Goal: Task Accomplishment & Management: Complete application form

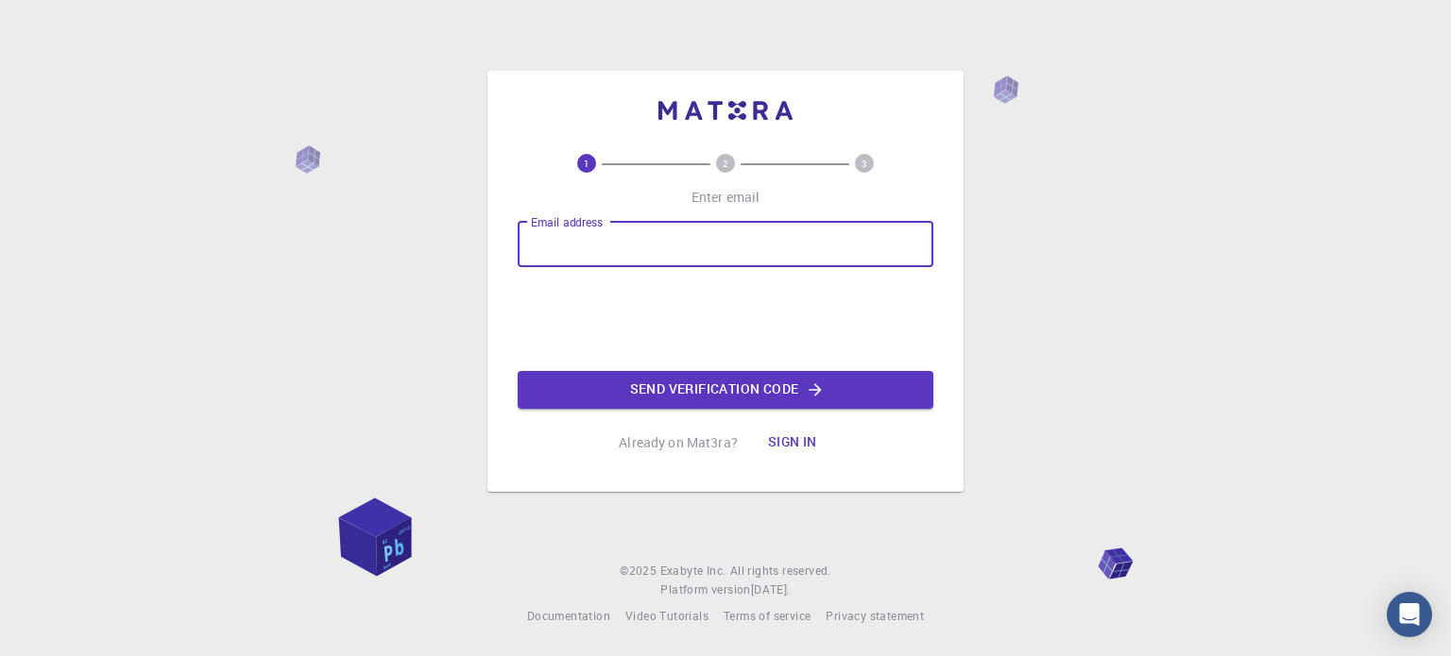
click at [689, 253] on input "Email address" at bounding box center [726, 244] width 416 height 45
type input "[EMAIL_ADDRESS][DOMAIN_NAME]"
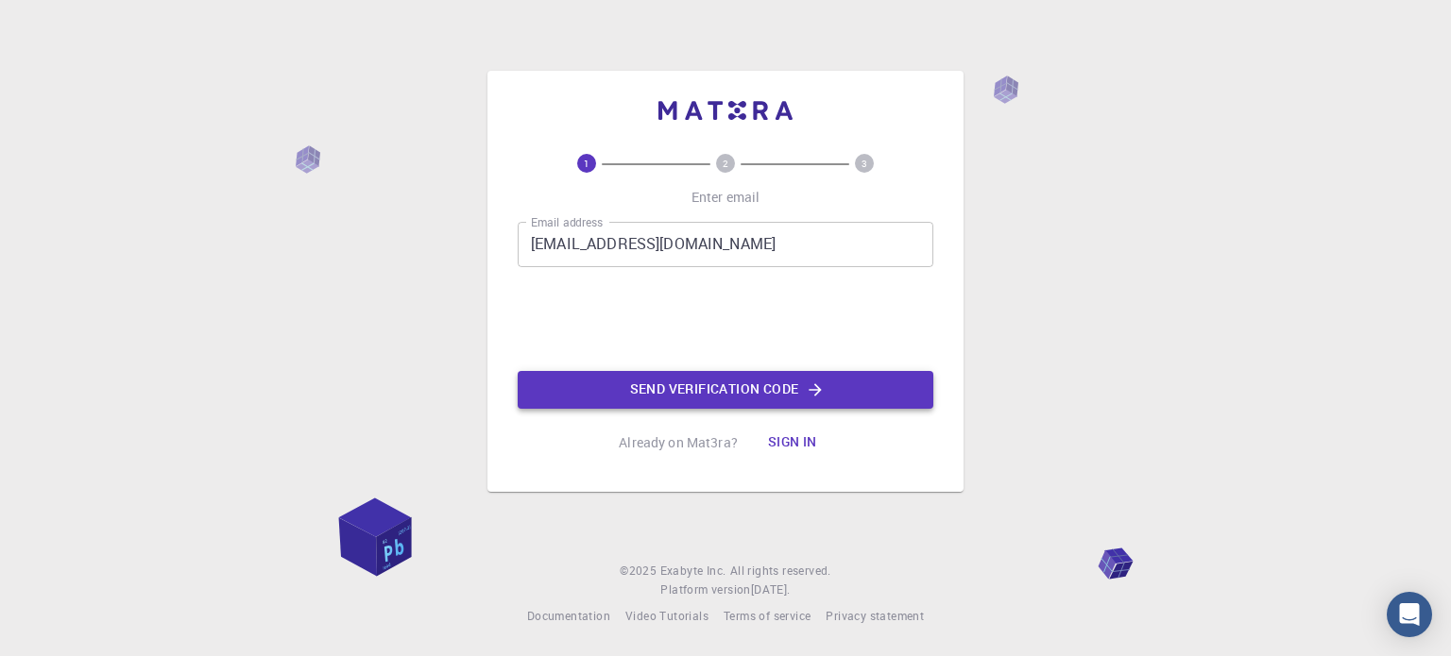
click at [669, 373] on button "Send verification code" at bounding box center [726, 390] width 416 height 38
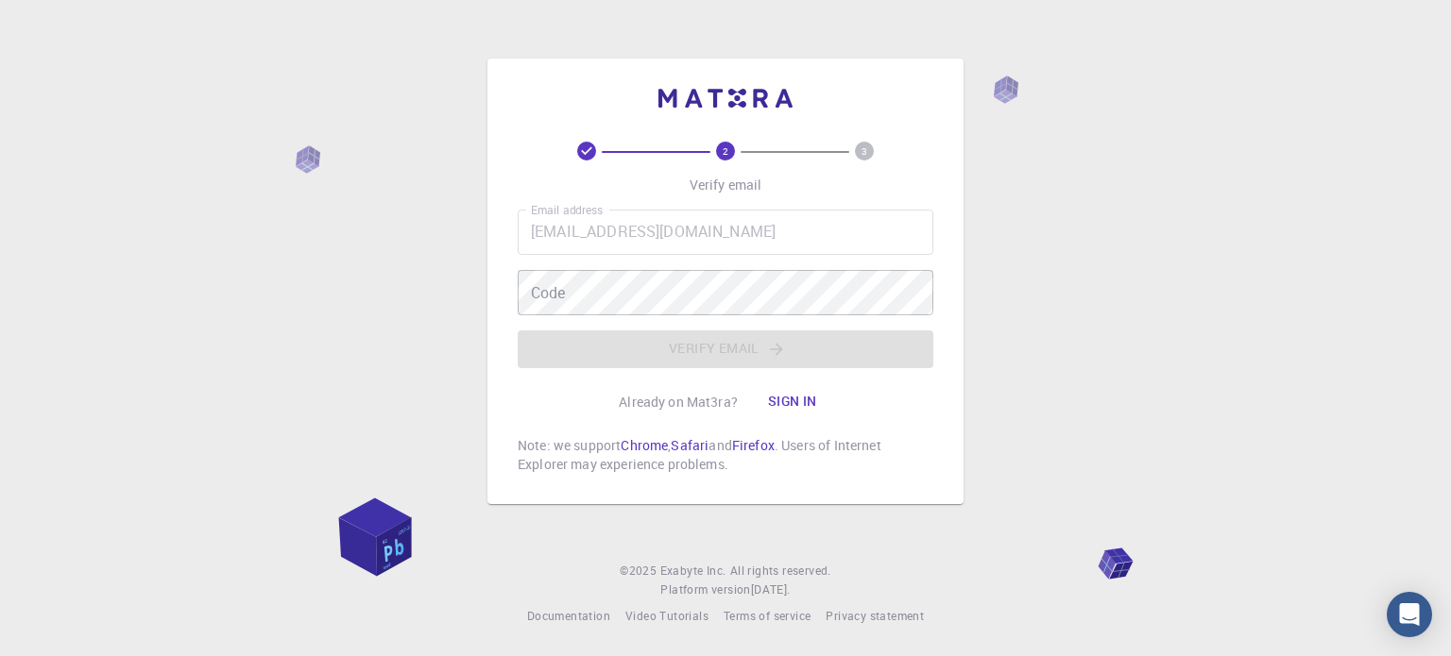
click at [607, 264] on div "Email address [EMAIL_ADDRESS][DOMAIN_NAME] Email address Code Code Verify email" at bounding box center [726, 289] width 416 height 159
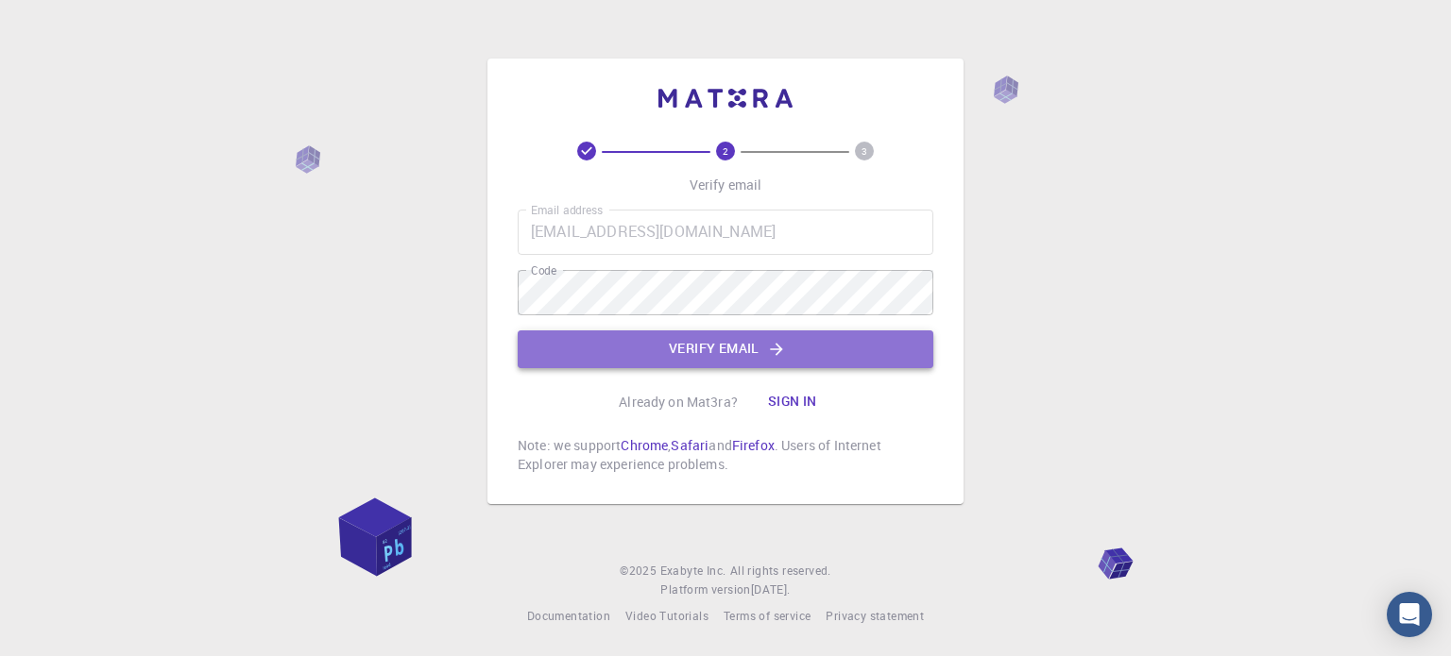
click at [650, 349] on button "Verify email" at bounding box center [726, 350] width 416 height 38
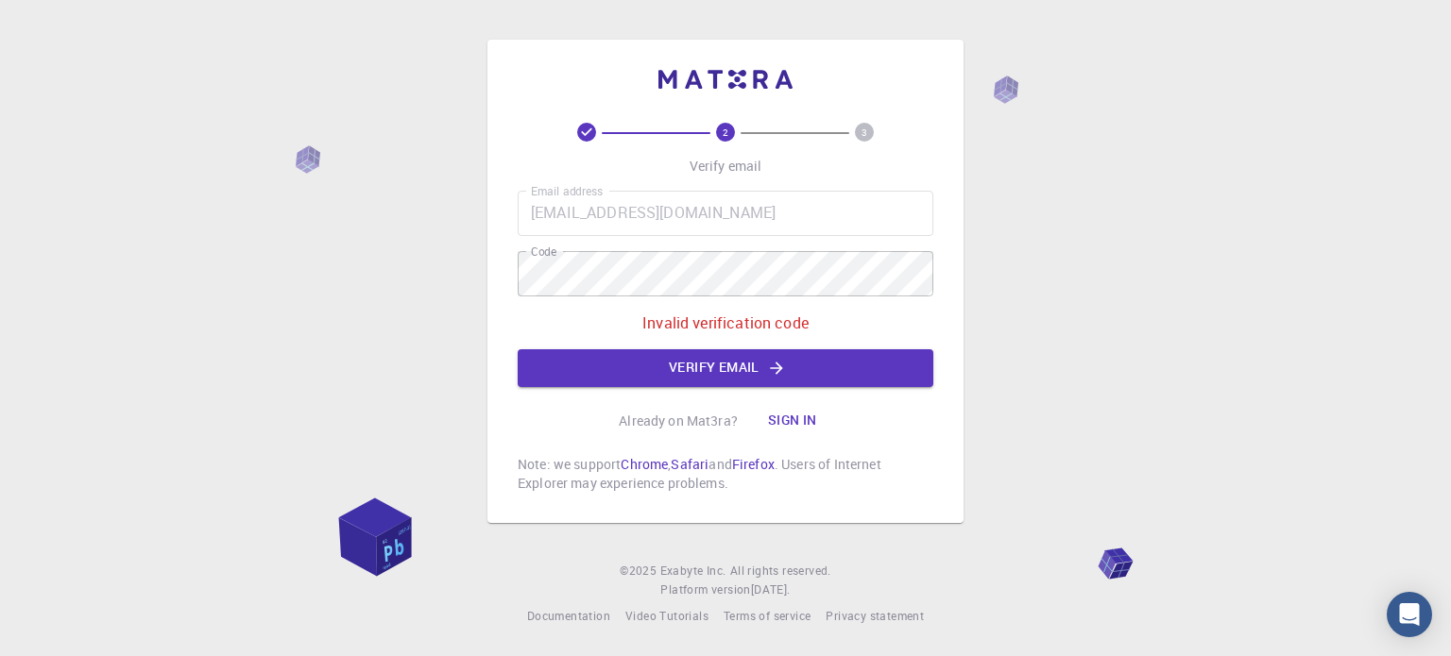
click at [680, 245] on div "Email address [EMAIL_ADDRESS][DOMAIN_NAME] Email address Code Code Invalid veri…" at bounding box center [726, 289] width 416 height 196
click at [391, 274] on div "2 3 Verify email Email address [EMAIL_ADDRESS][DOMAIN_NAME] Email address Code …" at bounding box center [725, 328] width 1451 height 656
click at [599, 354] on button "Verify email" at bounding box center [726, 368] width 416 height 38
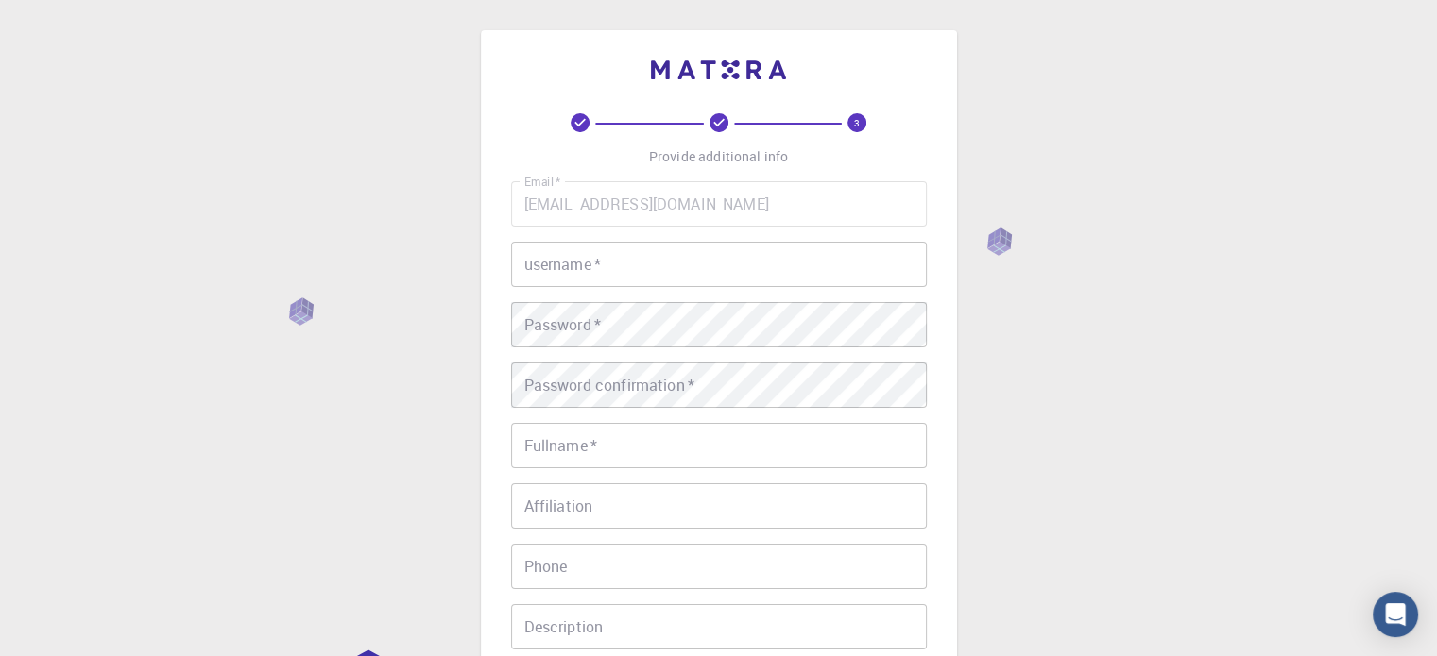
click at [671, 260] on input "username   *" at bounding box center [719, 264] width 416 height 45
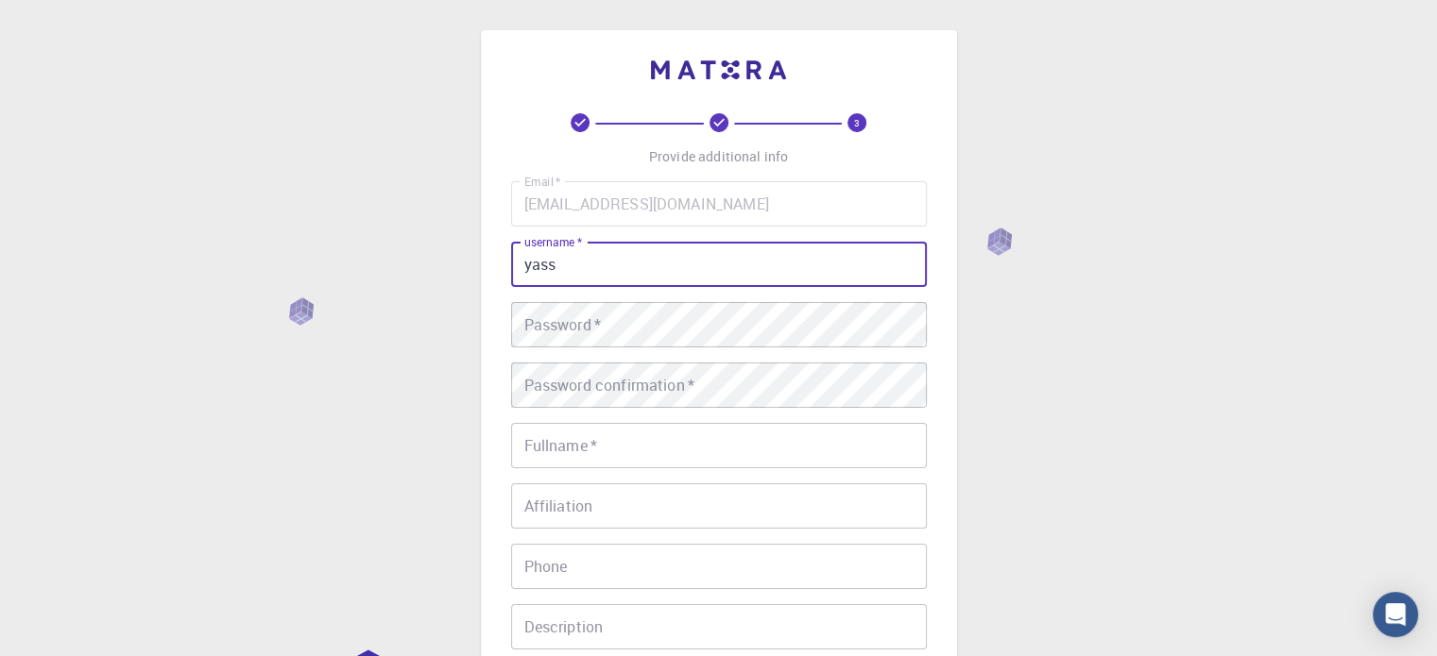
type input "yass"
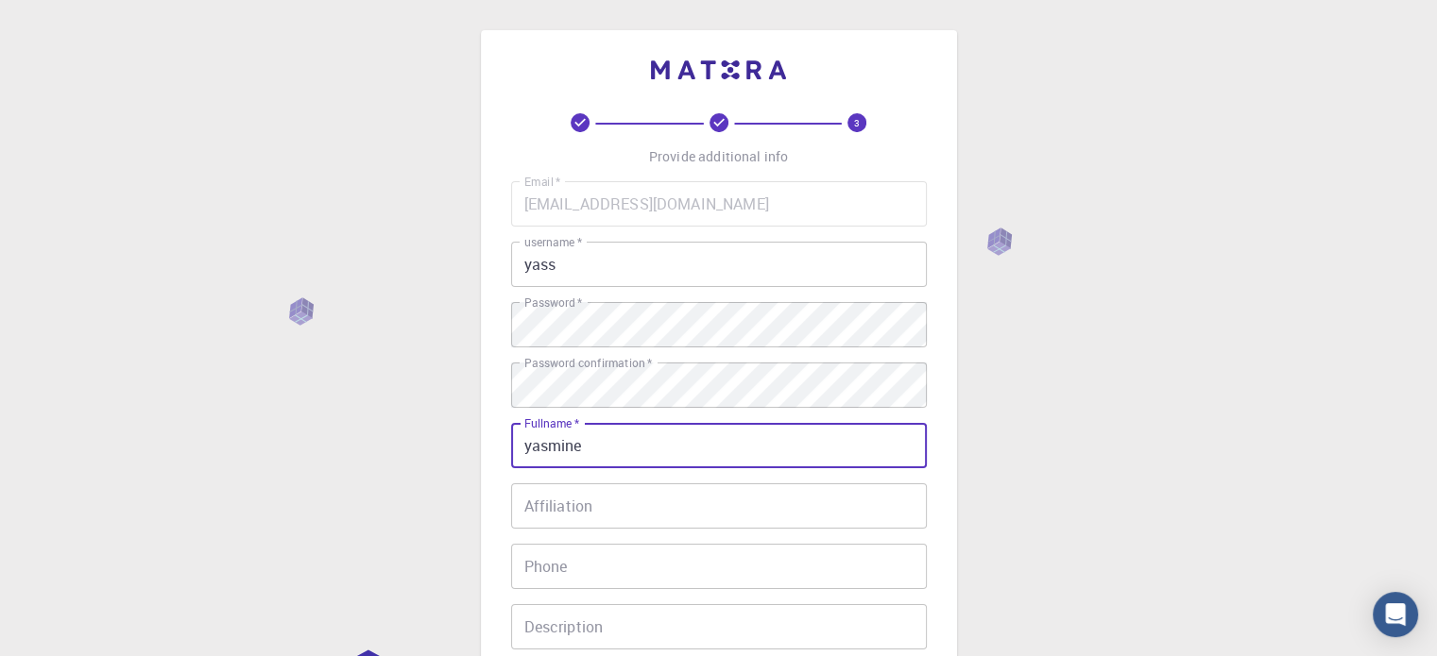
type input "[PERSON_NAME]"
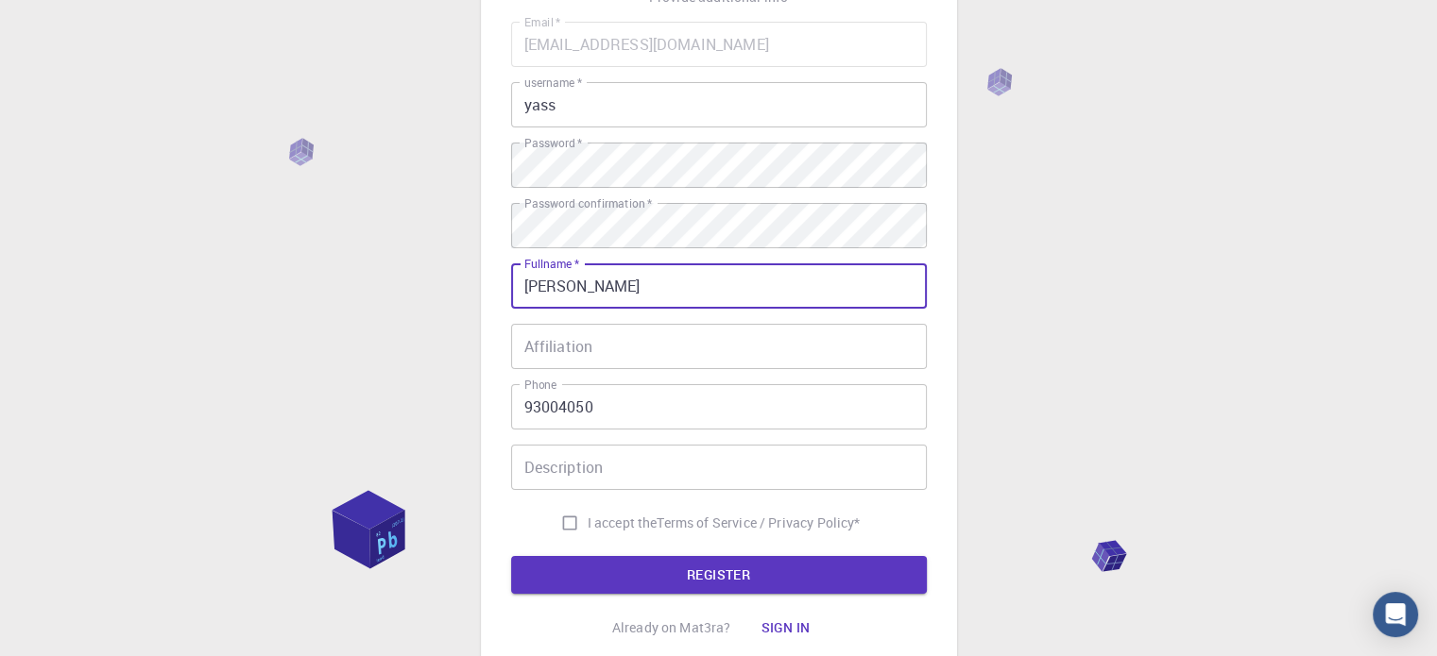
scroll to position [189, 0]
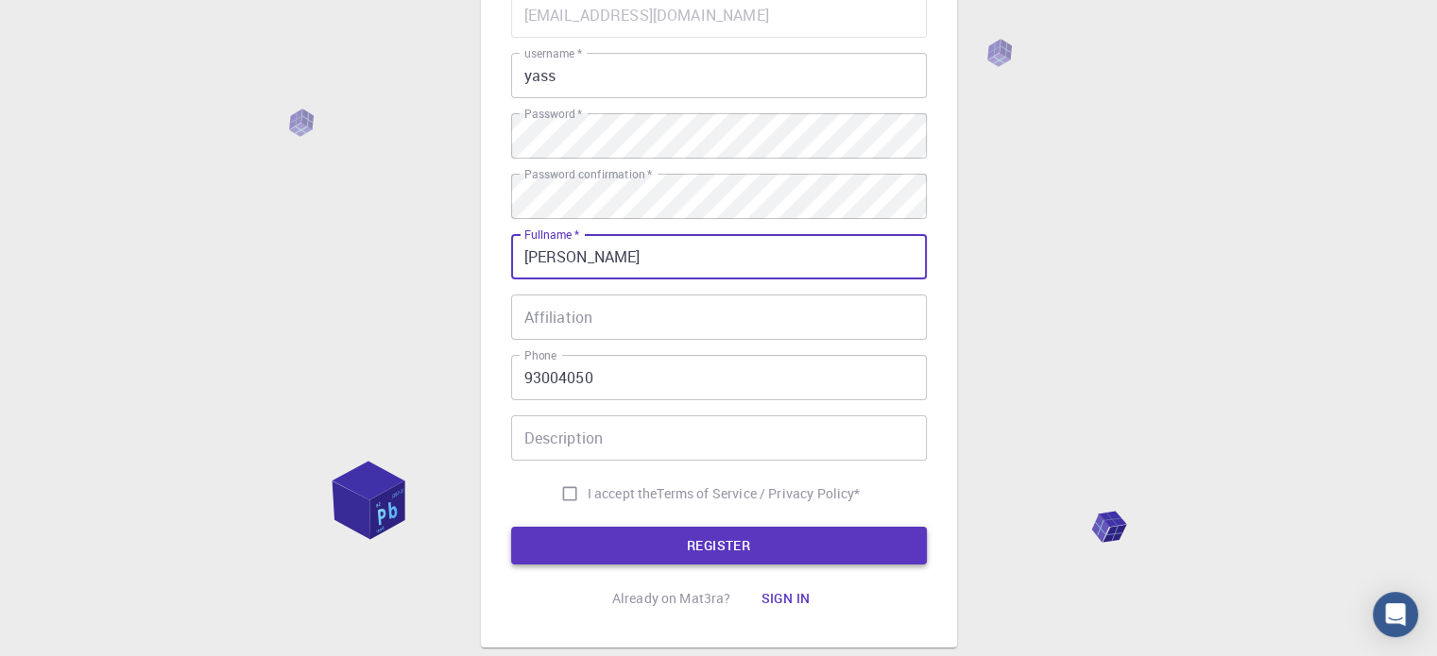
click at [725, 545] on button "REGISTER" at bounding box center [719, 546] width 416 height 38
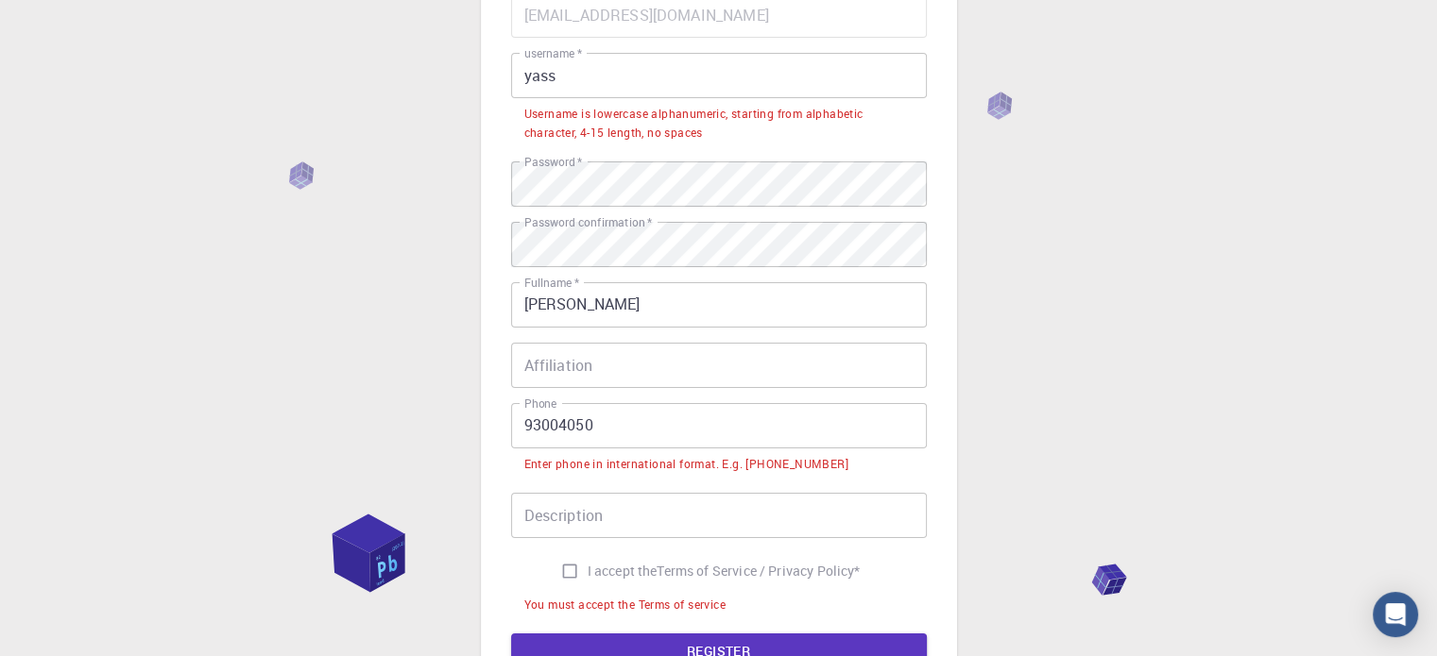
click at [725, 544] on div "Email   * [EMAIL_ADDRESS][DOMAIN_NAME] Email   * username   * yass username   *…" at bounding box center [719, 305] width 416 height 626
click at [723, 537] on input "Description" at bounding box center [719, 515] width 416 height 45
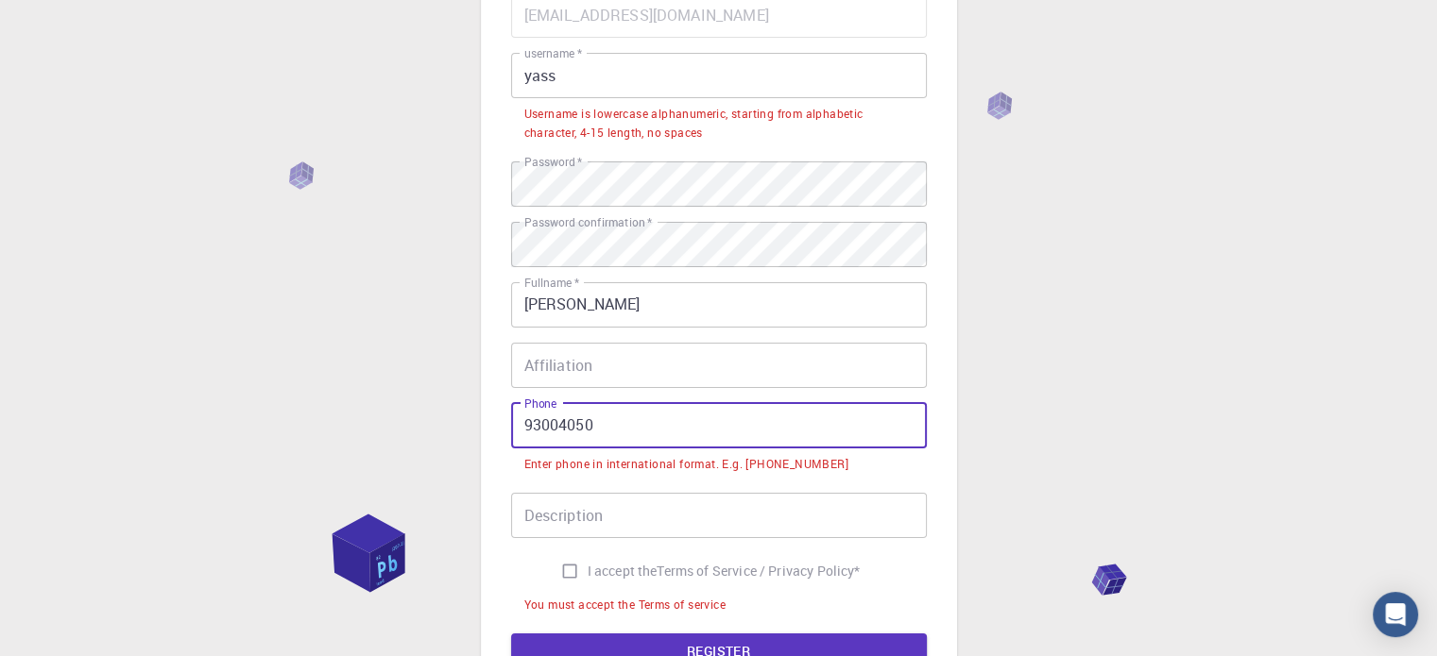
drag, startPoint x: 666, startPoint y: 424, endPoint x: 459, endPoint y: 441, distance: 207.5
click at [459, 441] on div "3 Provide additional info Email   * [EMAIL_ADDRESS][DOMAIN_NAME] Email   * user…" at bounding box center [718, 344] width 1437 height 1067
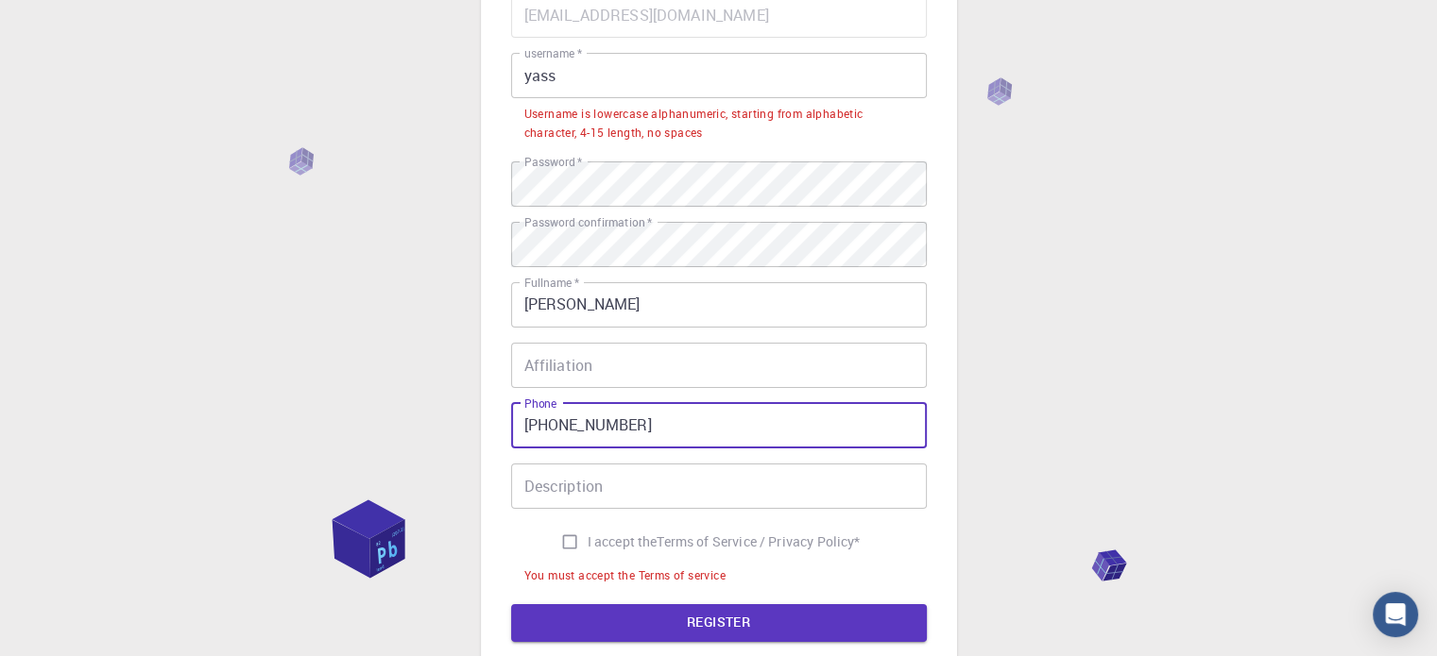
type input "[PHONE_NUMBER]"
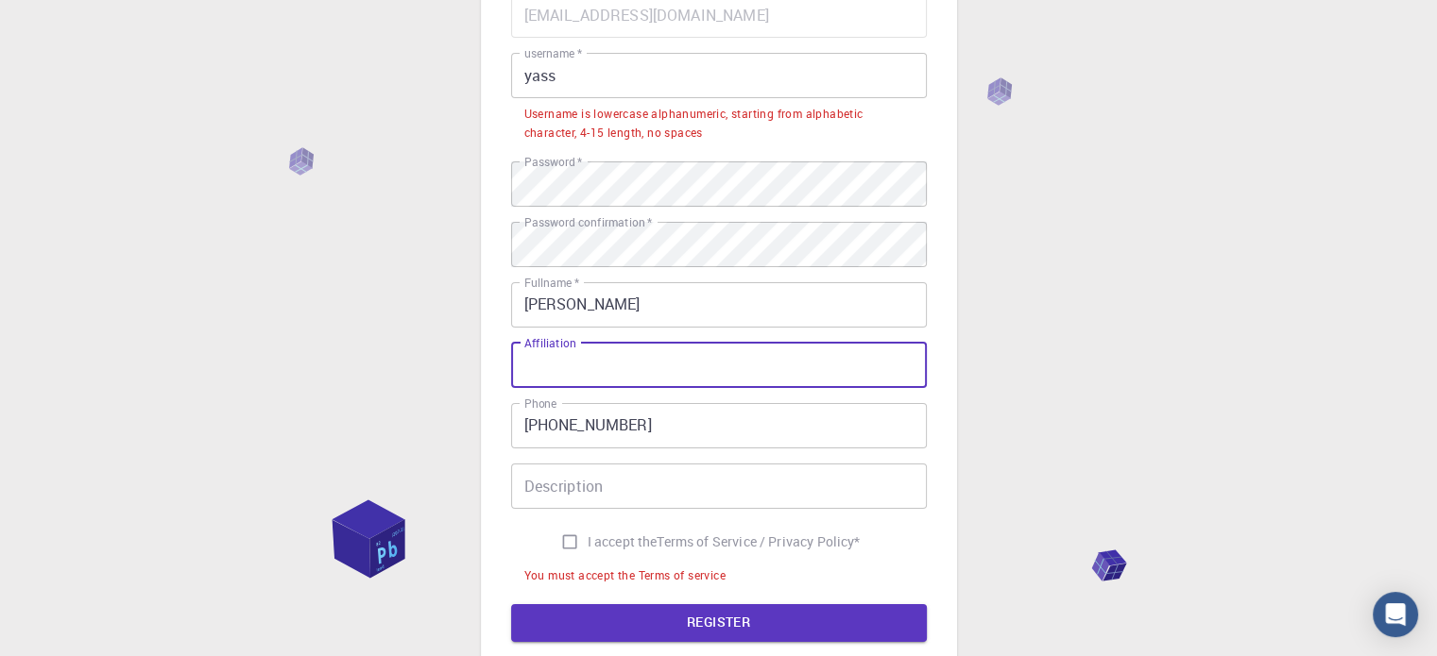
click at [574, 381] on input "Affiliation" at bounding box center [719, 365] width 416 height 45
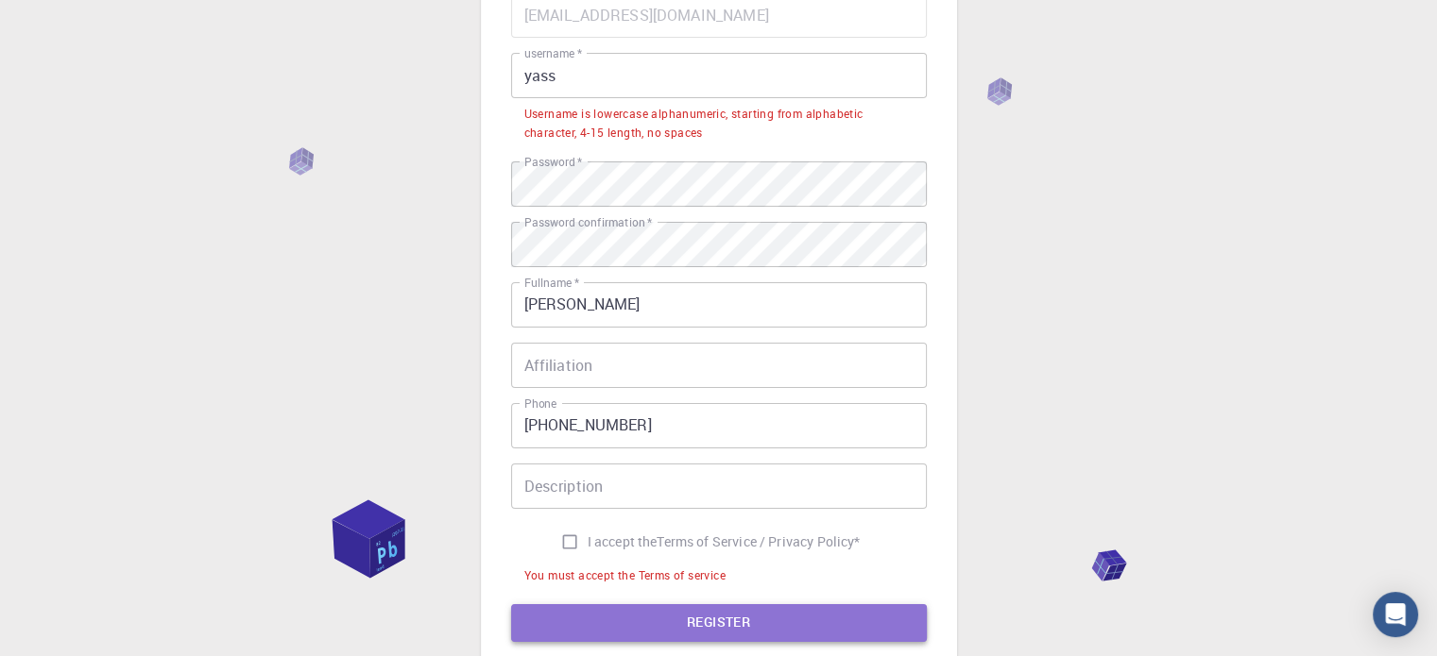
click at [650, 613] on button "REGISTER" at bounding box center [719, 623] width 416 height 38
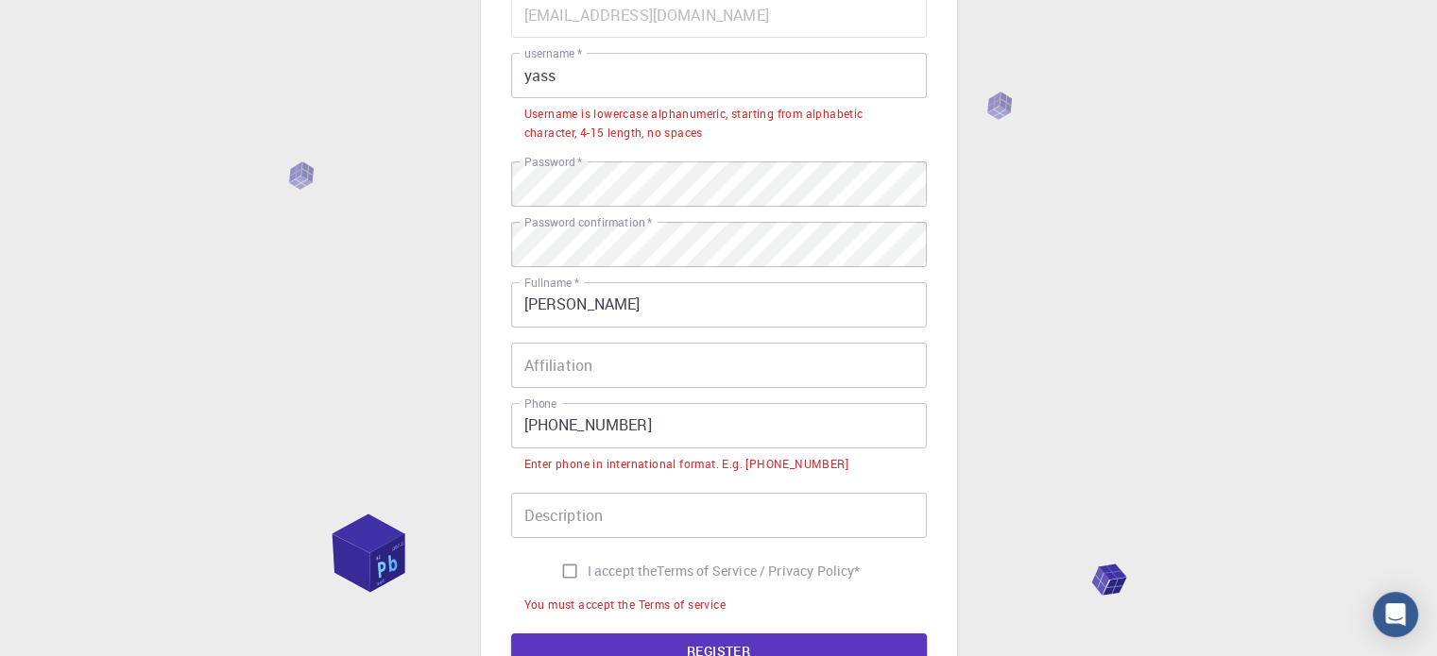
click at [577, 557] on input "I accept the Terms of Service / Privacy Policy *" at bounding box center [570, 571] width 36 height 36
checkbox input "true"
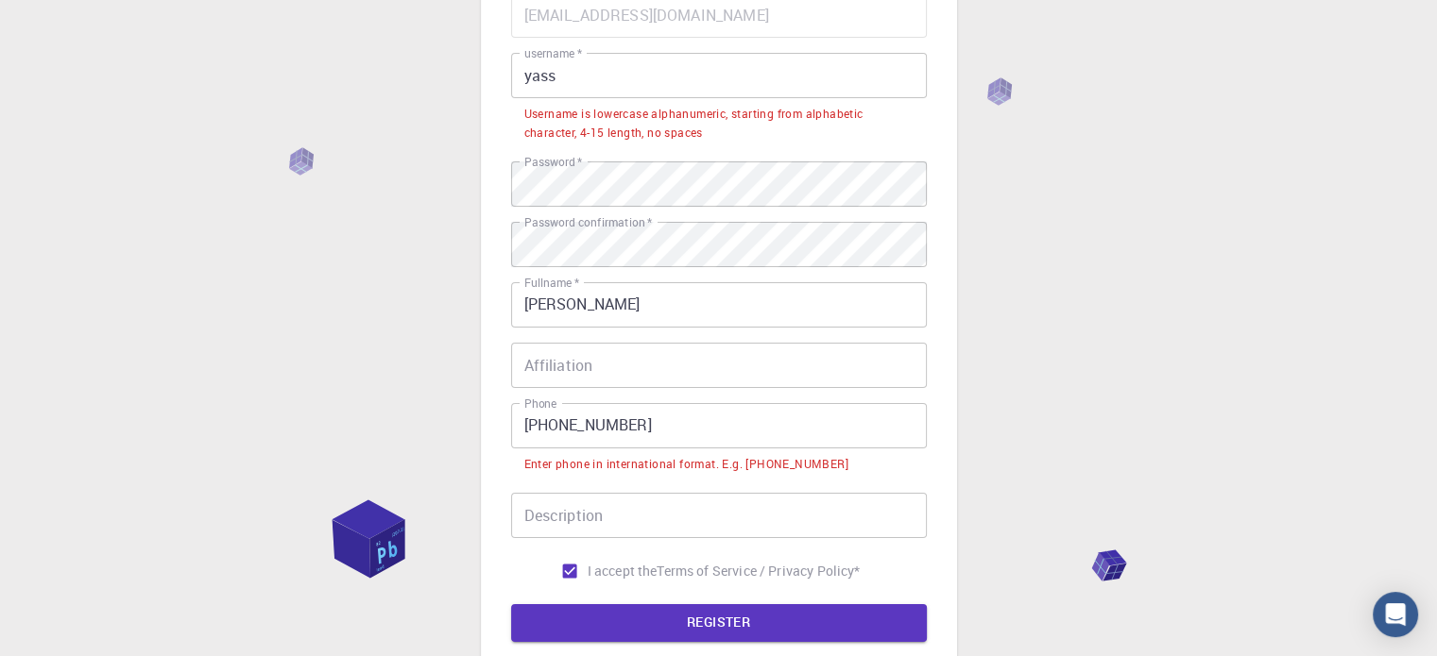
click at [583, 595] on form "Email   * [EMAIL_ADDRESS][DOMAIN_NAME] Email   * username   * yass username   *…" at bounding box center [719, 317] width 416 height 650
click at [581, 617] on button "REGISTER" at bounding box center [719, 623] width 416 height 38
